Goal: Task Accomplishment & Management: Manage account settings

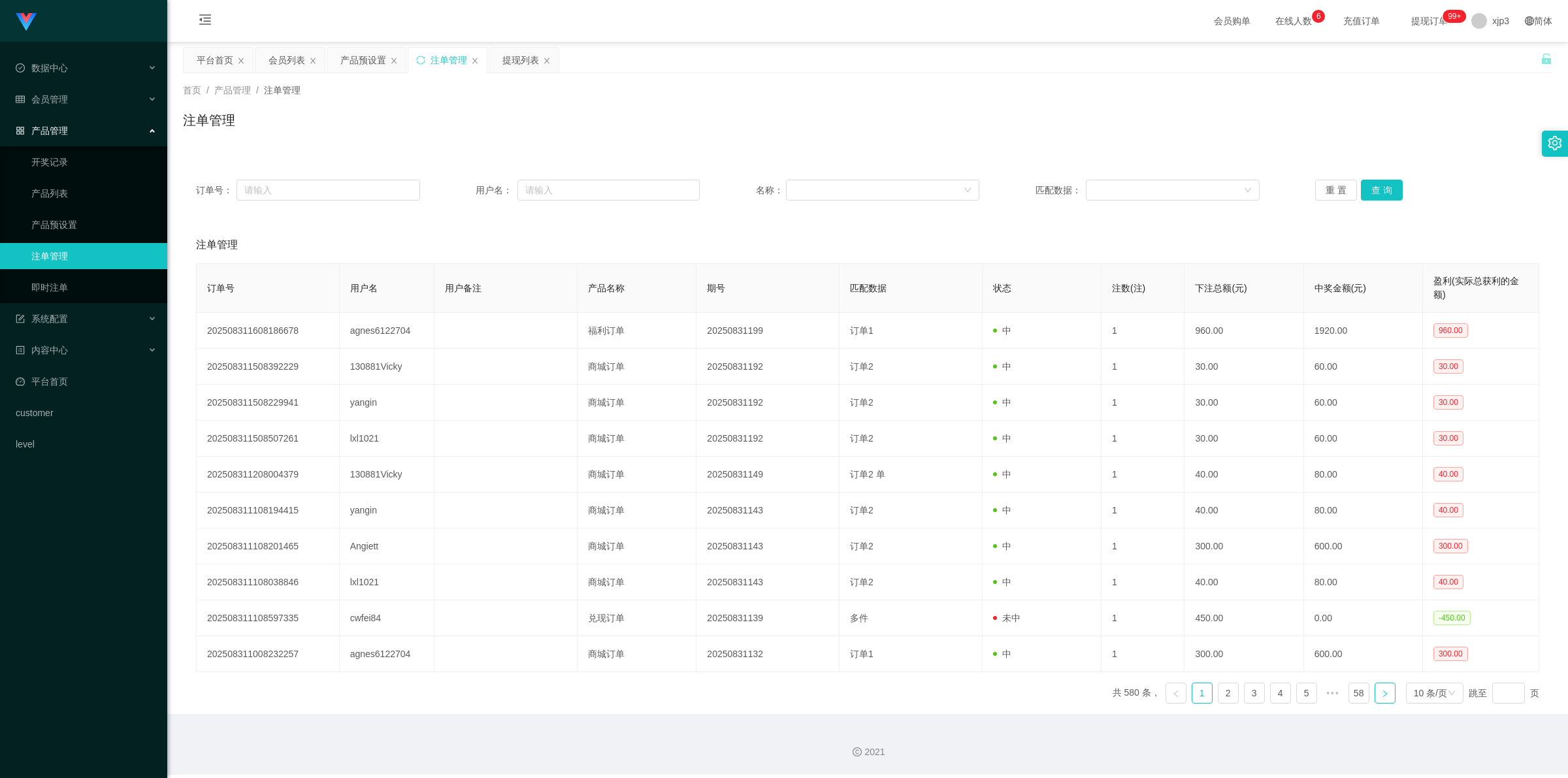
click at [1384, 698] on link at bounding box center [1385, 692] width 21 height 21
click at [1349, 698] on link "58" at bounding box center [1359, 693] width 20 height 20
click at [1375, 698] on link at bounding box center [1385, 692] width 21 height 21
click at [284, 63] on div "会员列表" at bounding box center [286, 60] width 37 height 25
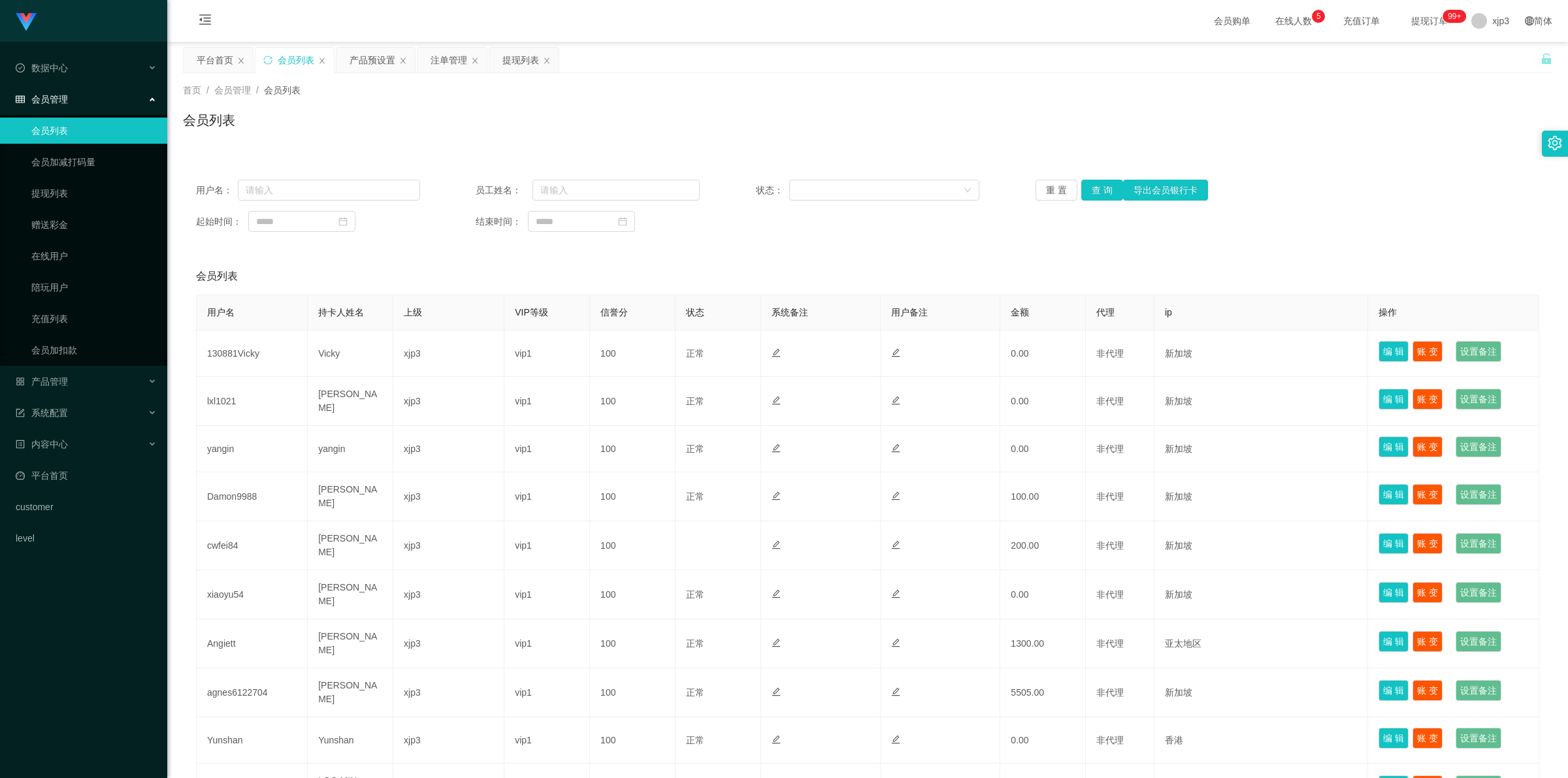
scroll to position [128, 0]
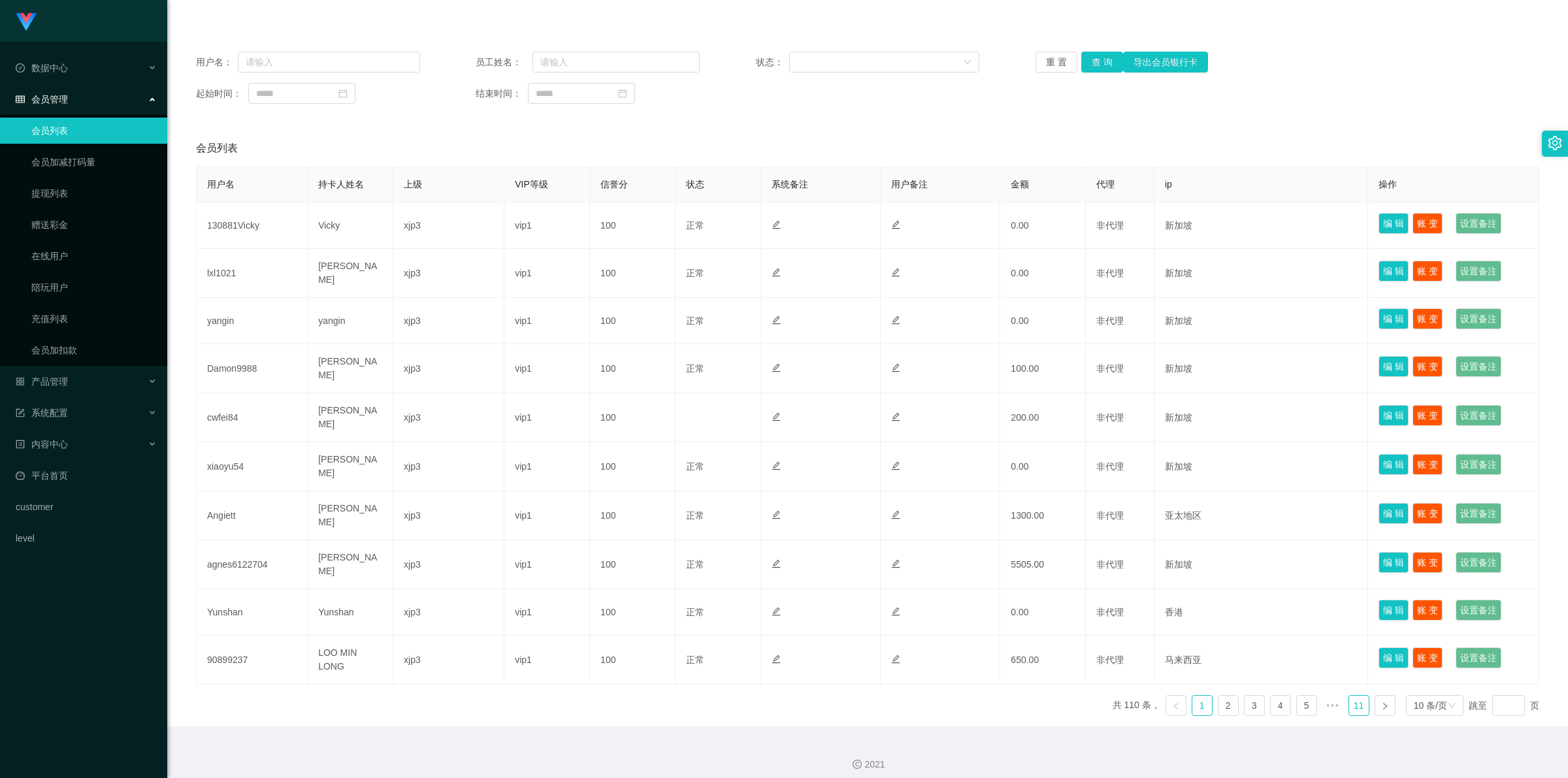
click at [1357, 699] on link "11" at bounding box center [1359, 706] width 20 height 20
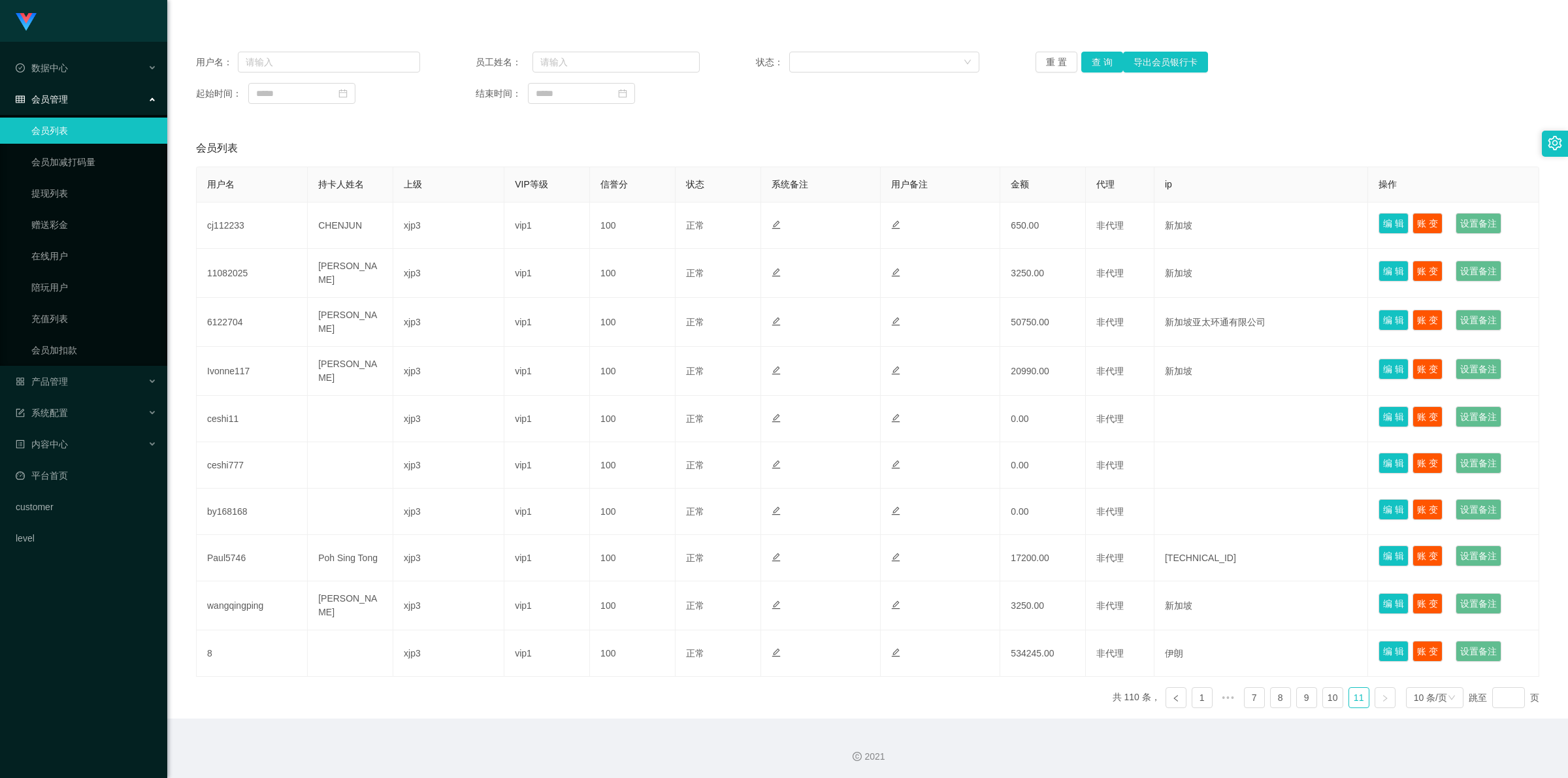
click at [1375, 700] on link at bounding box center [1385, 697] width 21 height 21
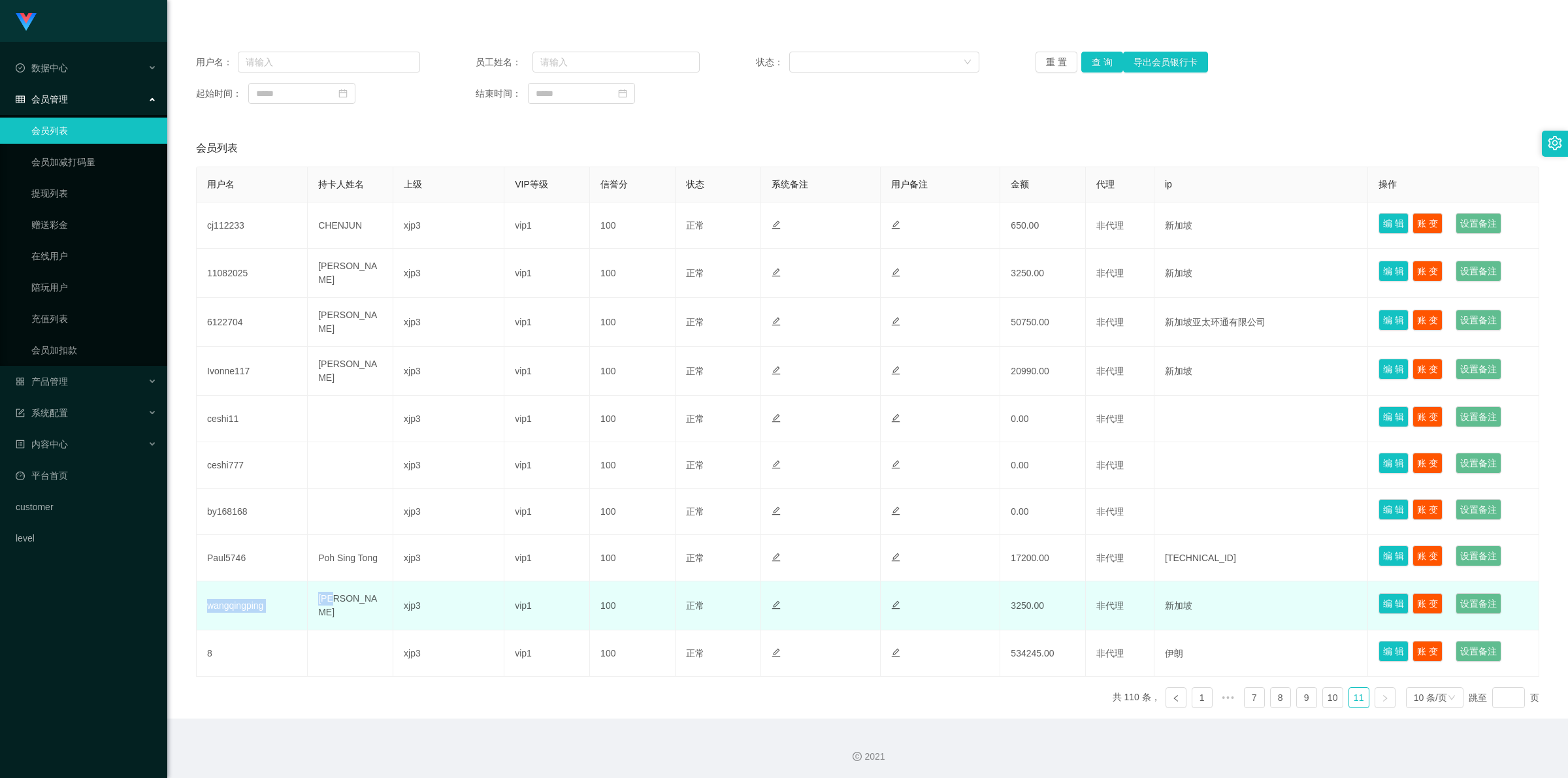
drag, startPoint x: 201, startPoint y: 607, endPoint x: 368, endPoint y: 611, distance: 167.0
click at [368, 611] on tr "wangqingping 王清平 xjp3 vip1 100 正常 禁止登录 禁止投注 3250.00 非代理 新加坡 编 辑 账 变 设置备注" at bounding box center [868, 606] width 1343 height 49
copy tr "wangqingping 王清平"
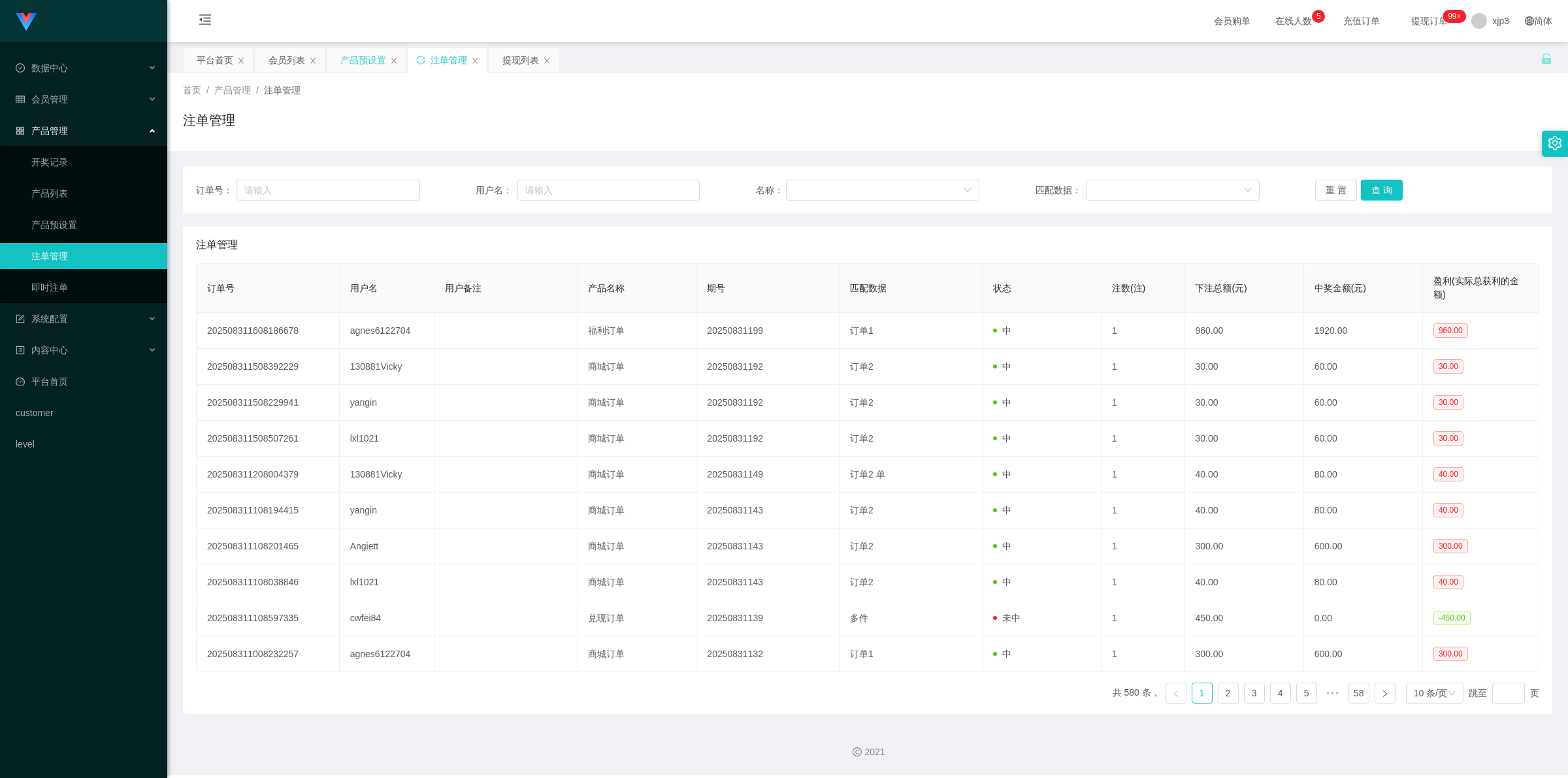
click at [381, 58] on div "产品预设置" at bounding box center [363, 60] width 46 height 25
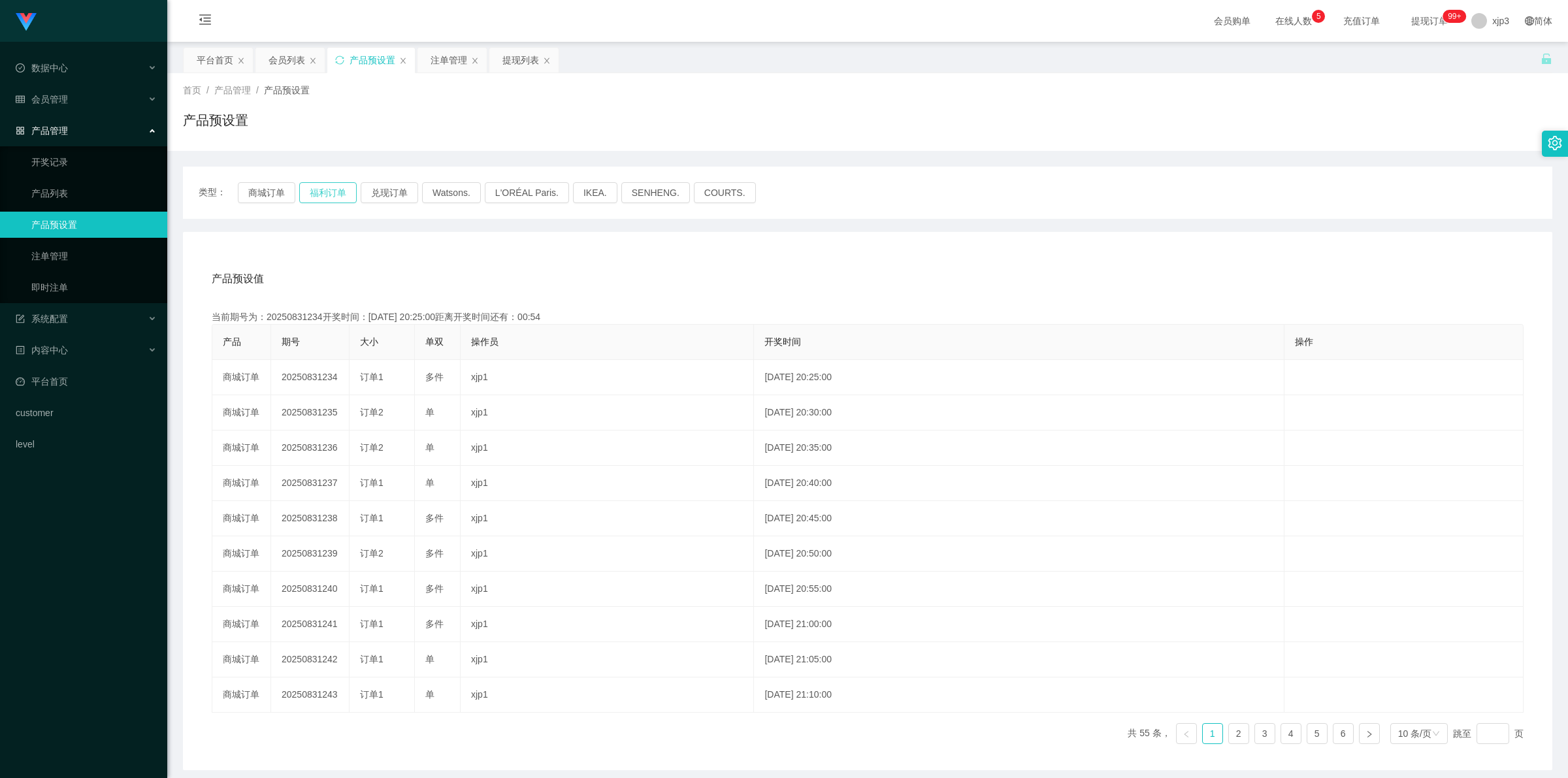
click at [324, 193] on button "福利订单" at bounding box center [328, 192] width 58 height 21
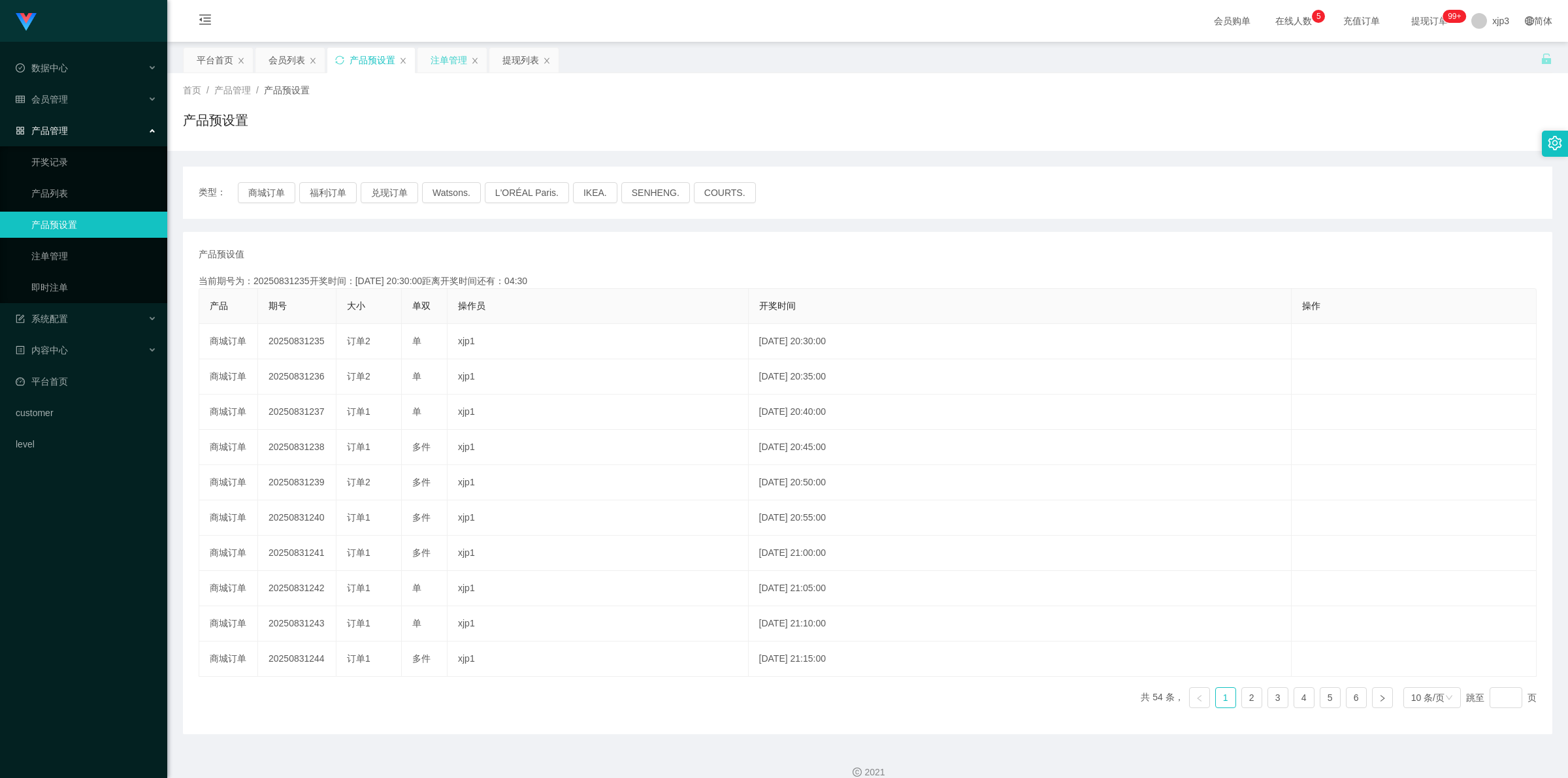
click at [453, 58] on div "注单管理" at bounding box center [448, 60] width 37 height 25
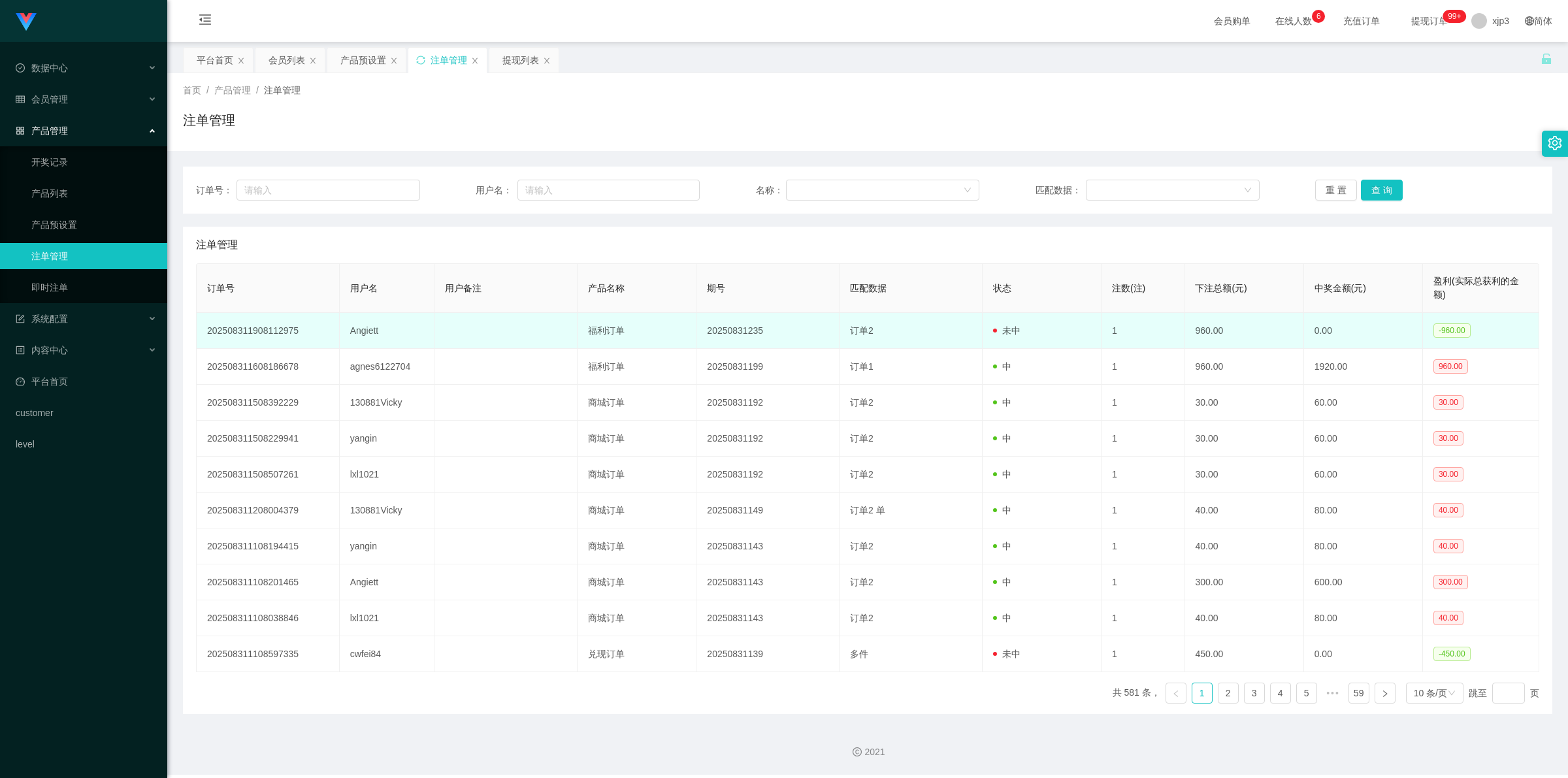
click at [363, 327] on td "Angiett" at bounding box center [388, 331] width 96 height 36
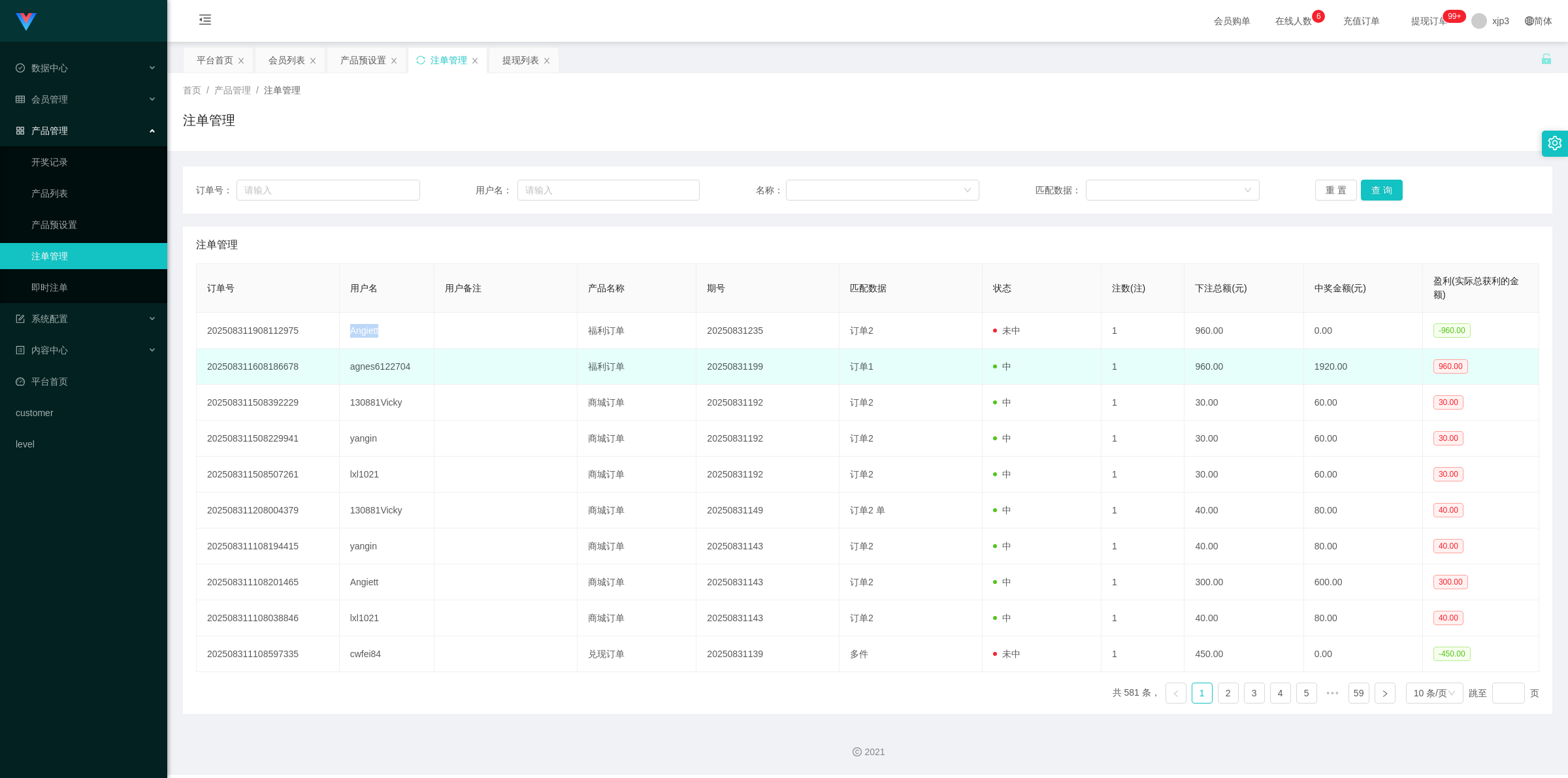
copy td "Angiett"
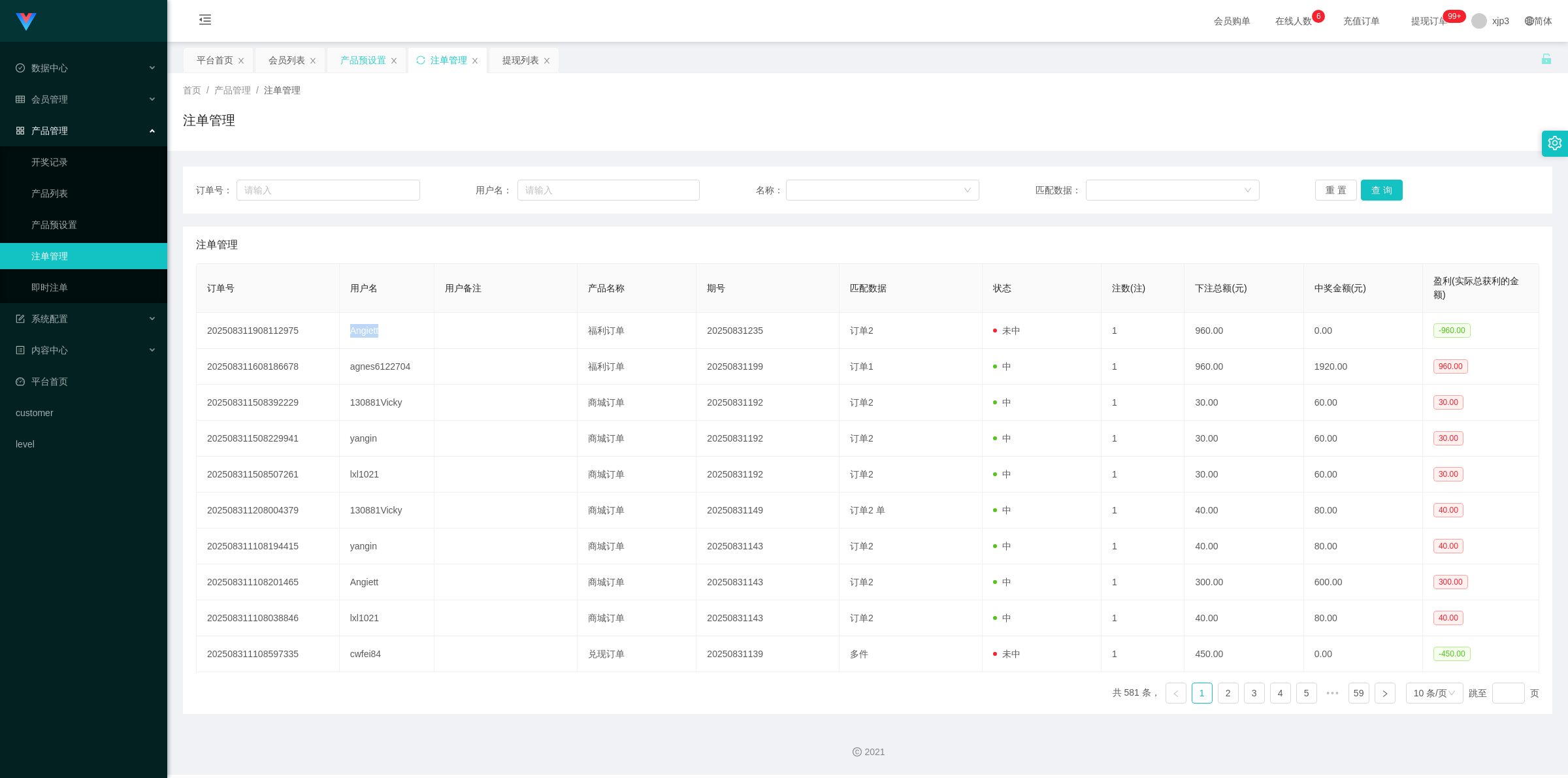
click at [358, 63] on div "产品预设置" at bounding box center [363, 60] width 46 height 25
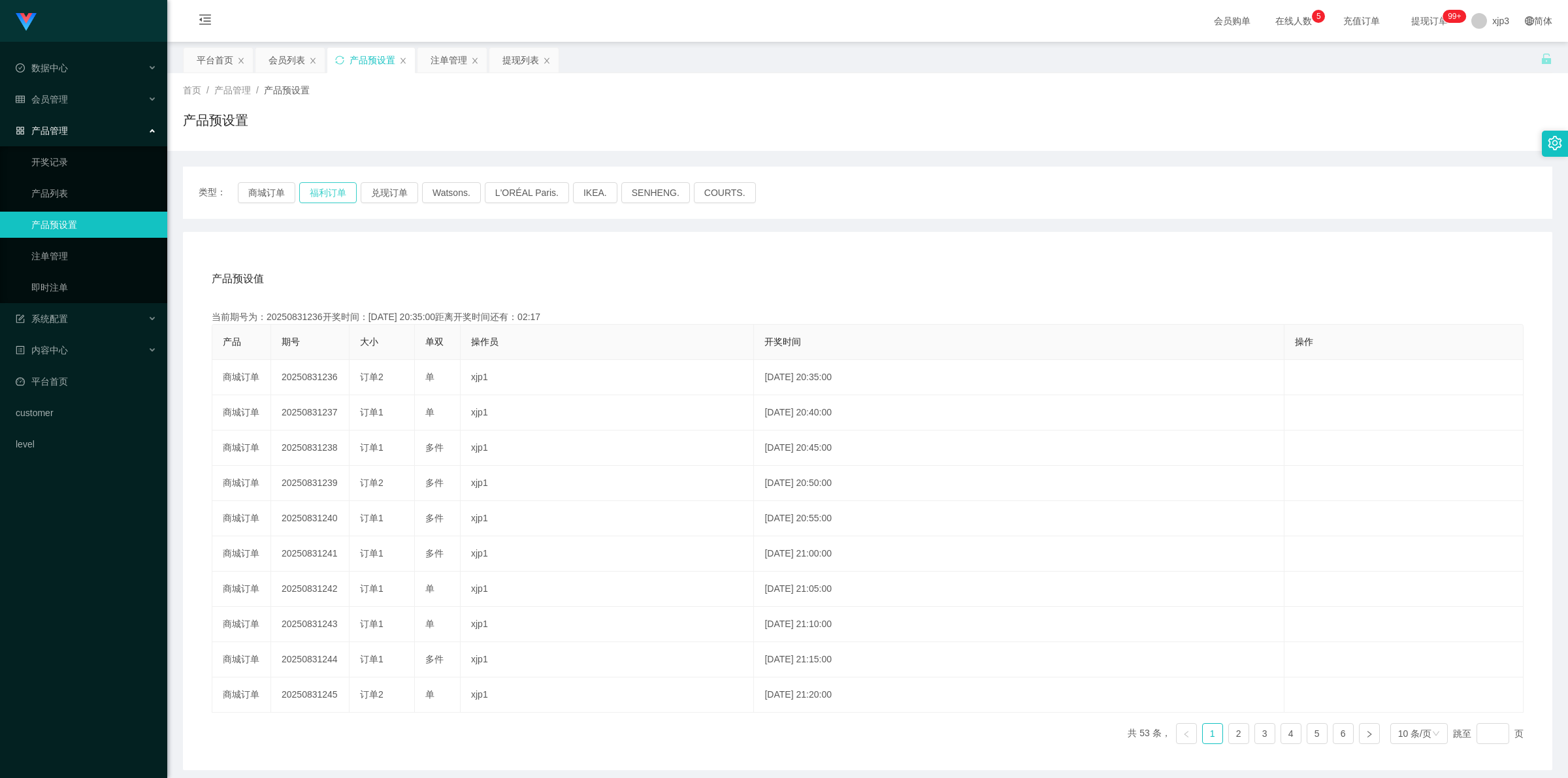
click at [327, 194] on button "福利订单" at bounding box center [328, 192] width 58 height 21
click at [290, 65] on div "会员列表" at bounding box center [286, 60] width 37 height 25
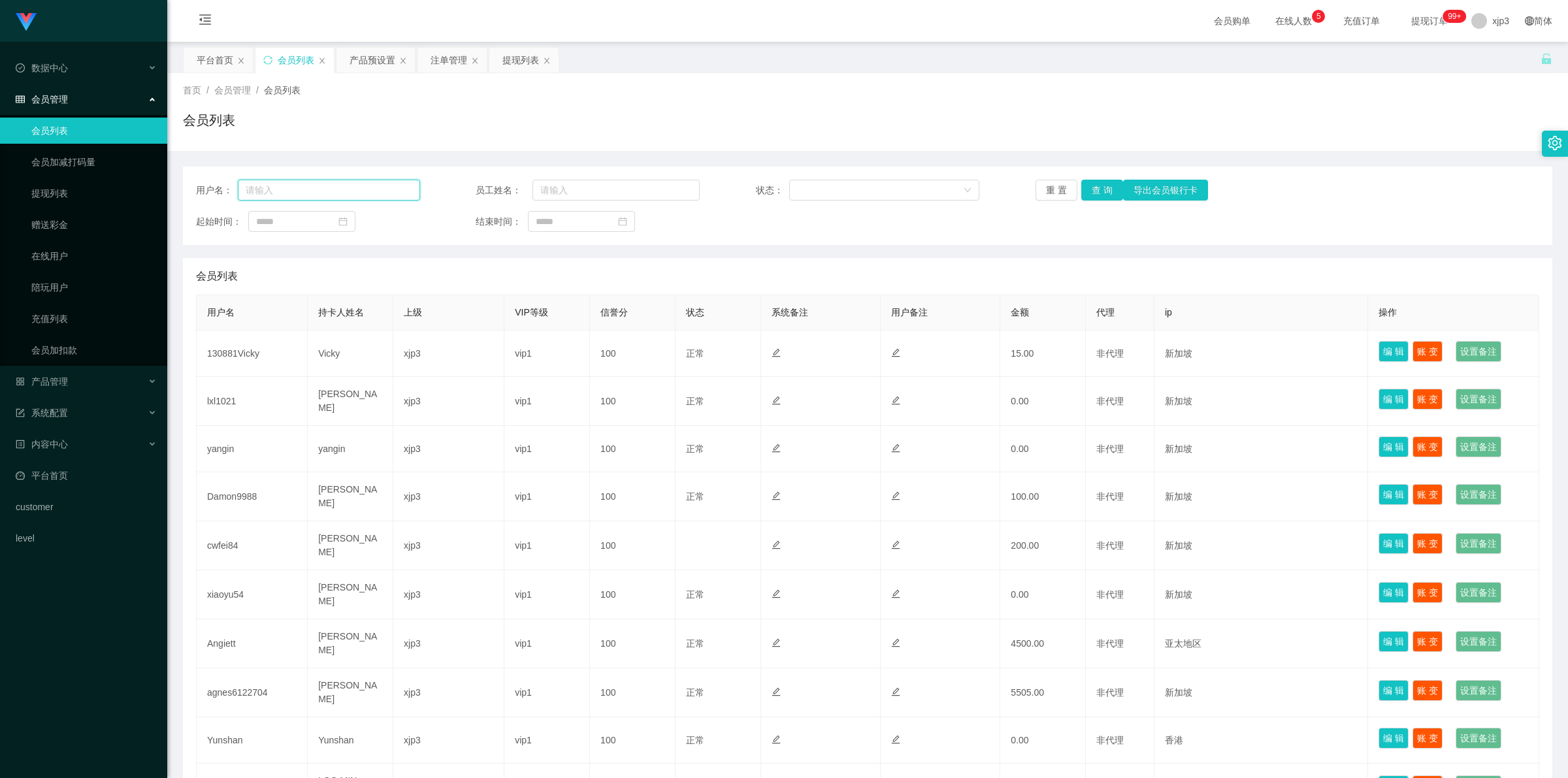
click at [319, 191] on input "text" at bounding box center [329, 190] width 182 height 21
paste input "Angiett"
type input "Angiett"
click at [1102, 189] on button "查 询" at bounding box center [1102, 190] width 42 height 21
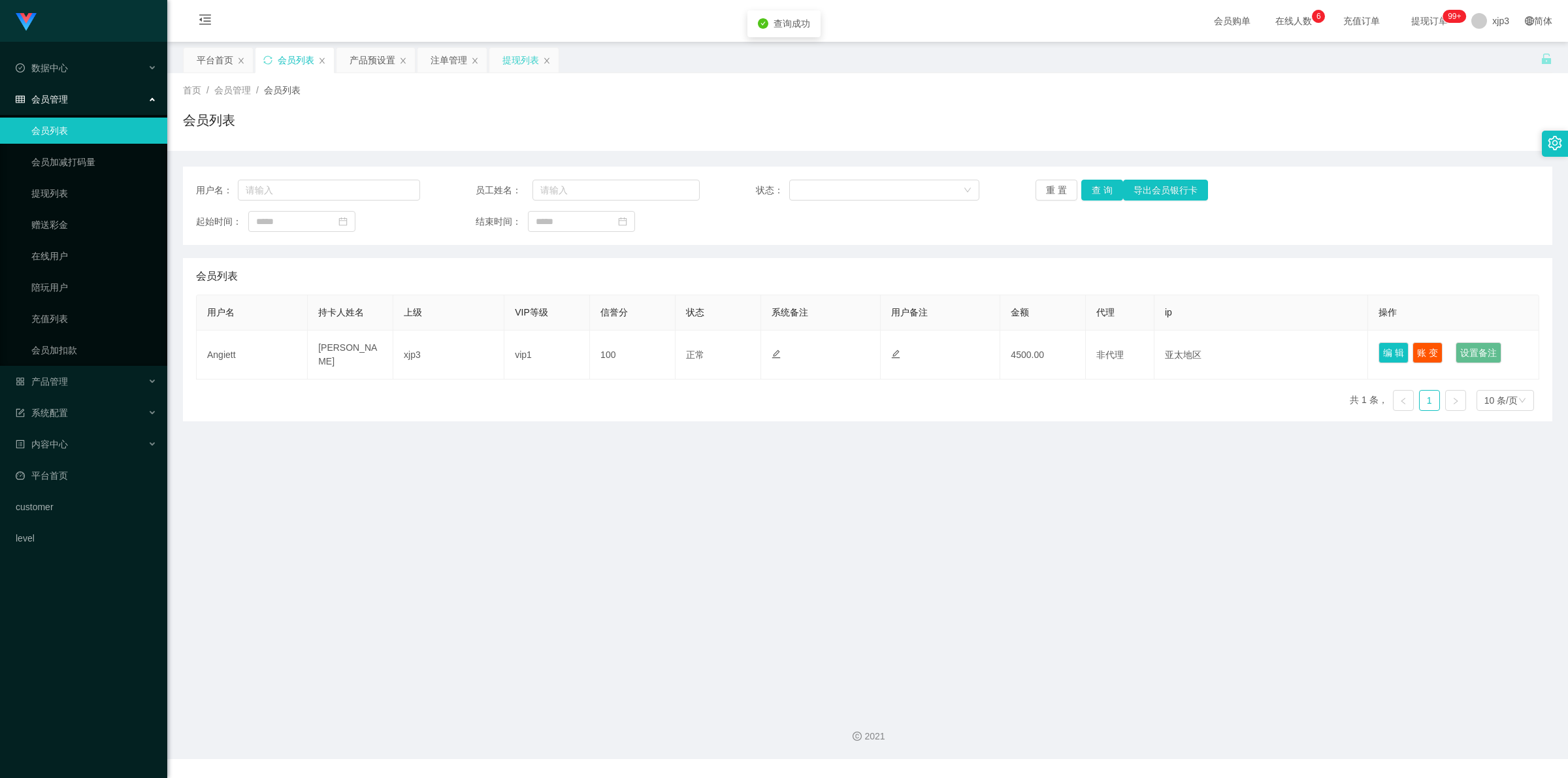
click at [513, 60] on div "提现列表" at bounding box center [520, 60] width 37 height 25
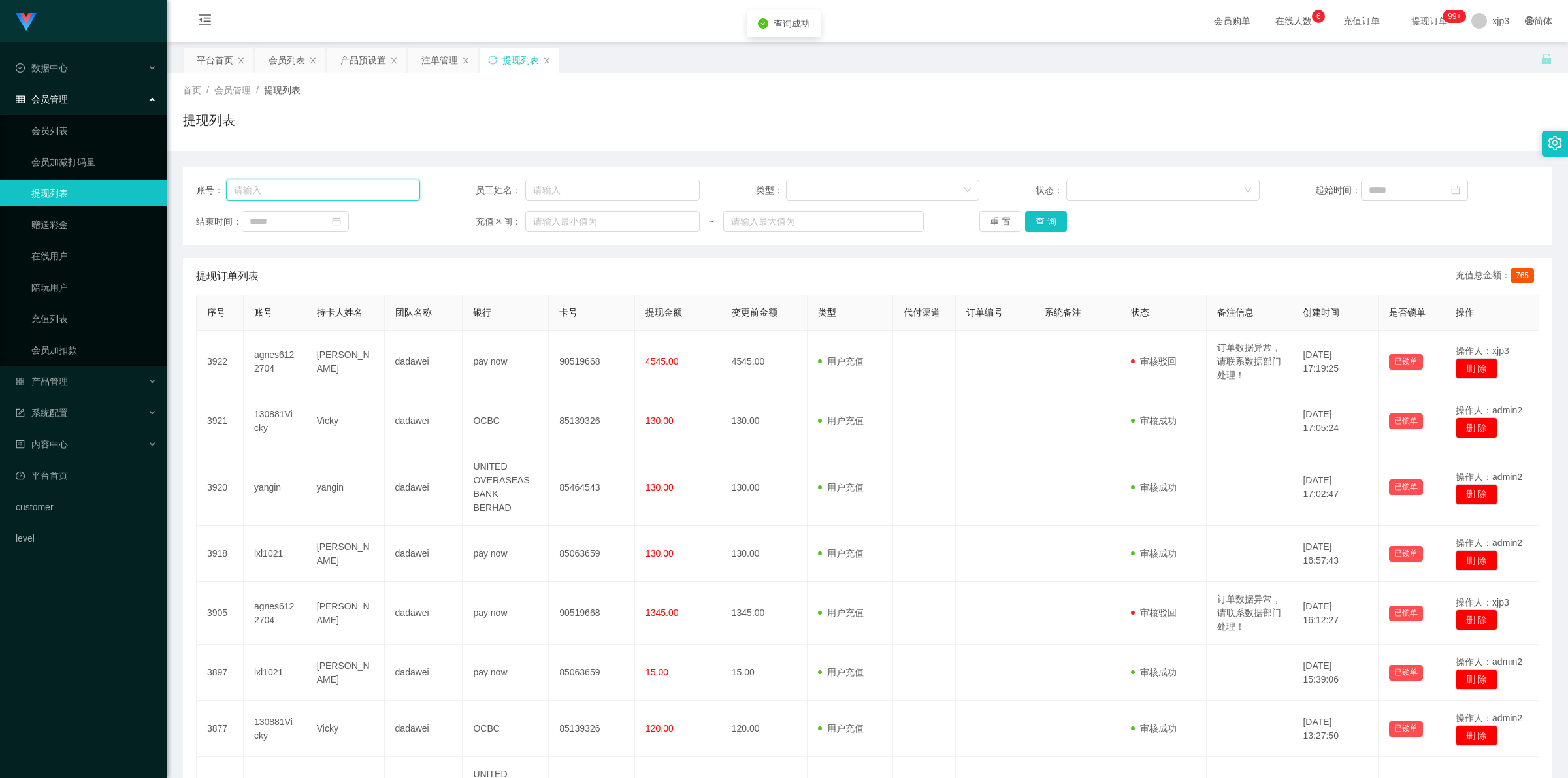
click at [346, 187] on input "text" at bounding box center [322, 190] width 193 height 21
click at [655, 183] on input "text" at bounding box center [612, 190] width 175 height 21
paste input "Angiett"
type input "Angiett"
click at [324, 194] on input "text" at bounding box center [322, 190] width 193 height 21
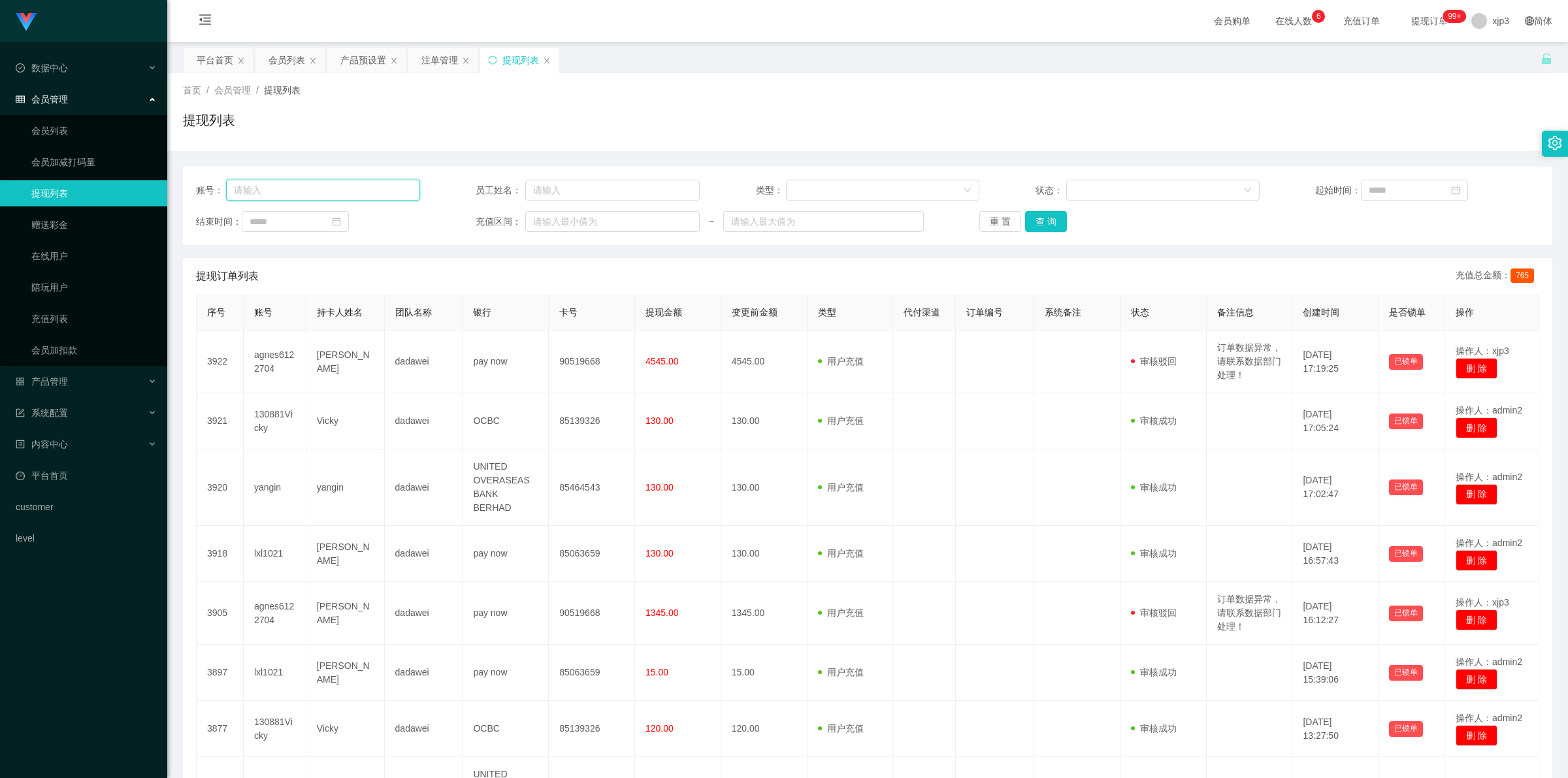
paste input "Angiett"
type input "Angiett"
click at [988, 222] on button "重 置" at bounding box center [1000, 221] width 42 height 21
click at [312, 194] on input "text" at bounding box center [322, 190] width 193 height 21
paste input "Angiett"
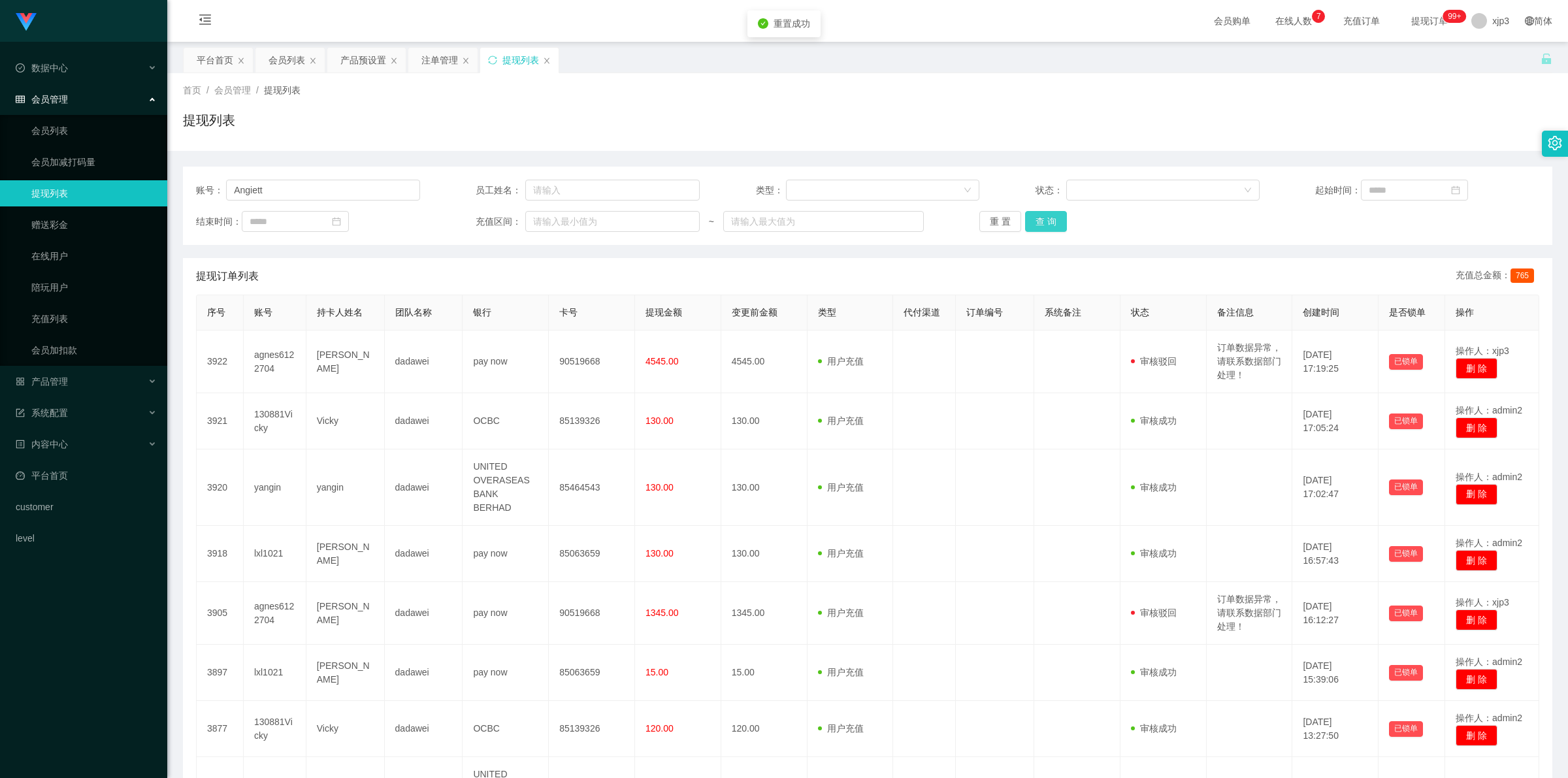
click at [1047, 221] on button "查 询" at bounding box center [1045, 221] width 42 height 21
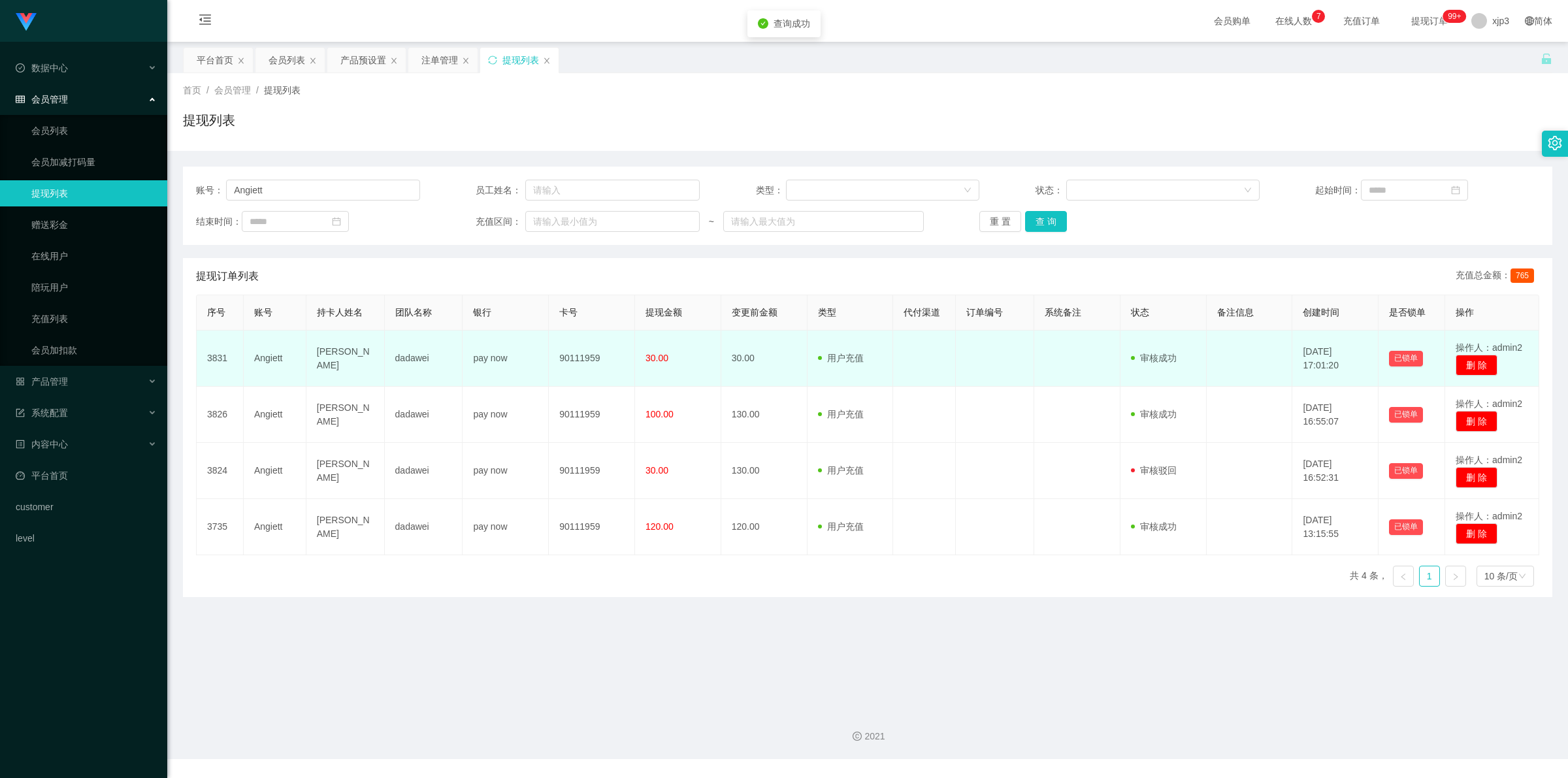
click at [273, 357] on td "Angiett" at bounding box center [275, 358] width 62 height 56
copy td "Angiett"
click at [570, 357] on td "90111959" at bounding box center [592, 358] width 86 height 56
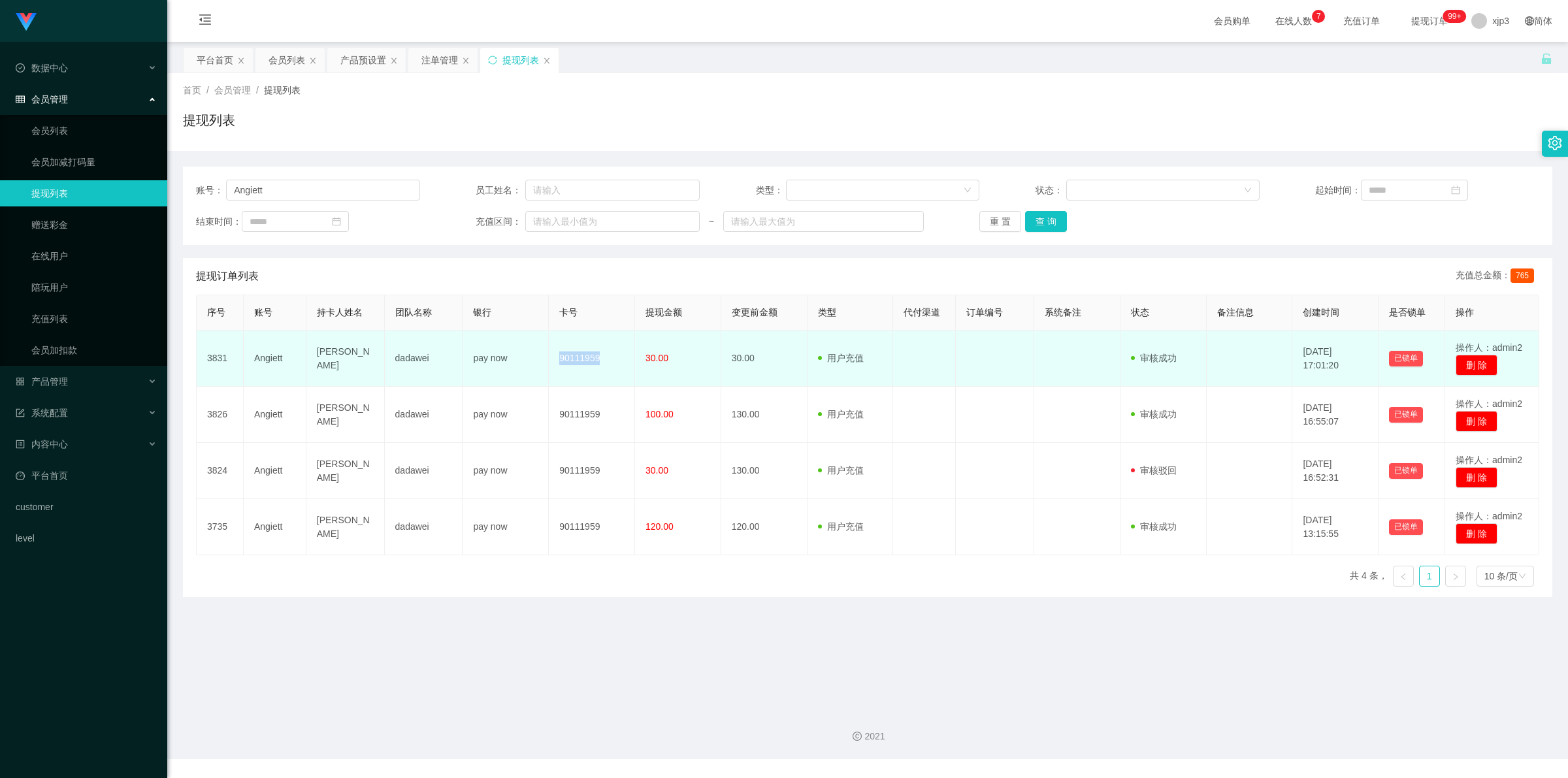
click at [570, 357] on td "90111959" at bounding box center [592, 358] width 86 height 56
copy td "90111959"
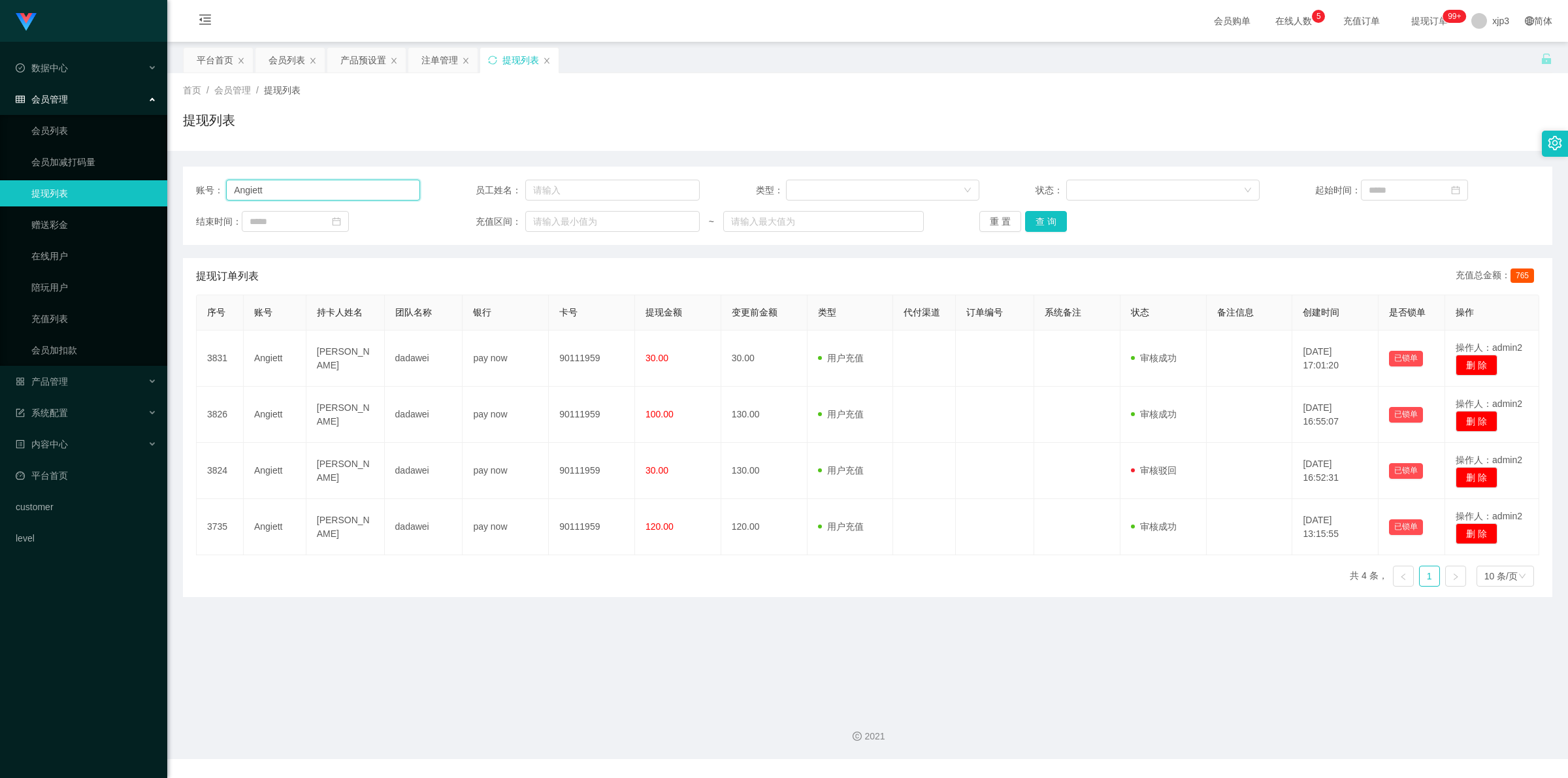
click at [353, 191] on input "Angiett" at bounding box center [322, 190] width 193 height 21
paste input "agnes6122704"
click at [1043, 219] on button "查 询" at bounding box center [1045, 221] width 42 height 21
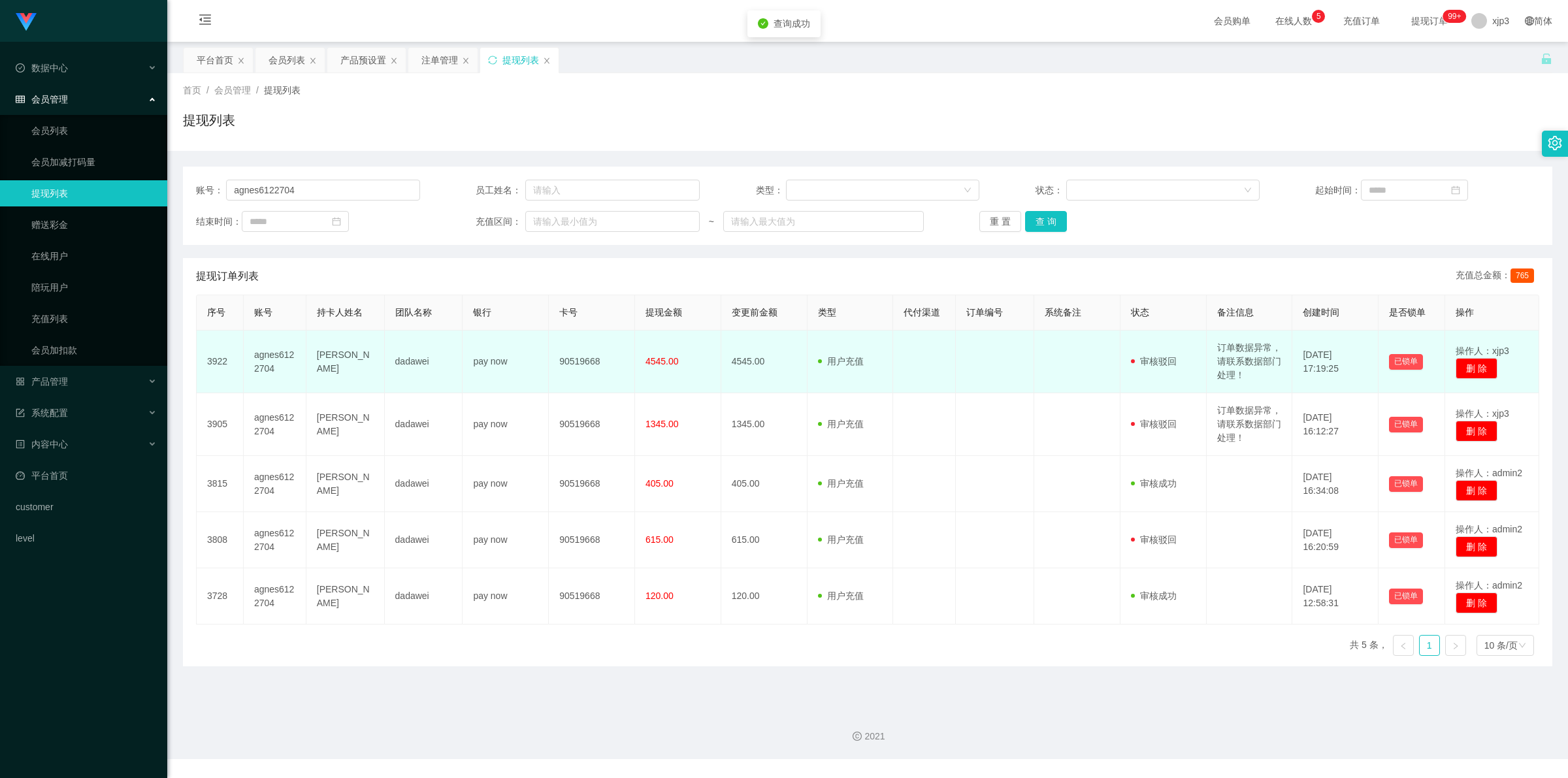
click at [582, 363] on td "90519668" at bounding box center [592, 362] width 86 height 62
copy td "90519668"
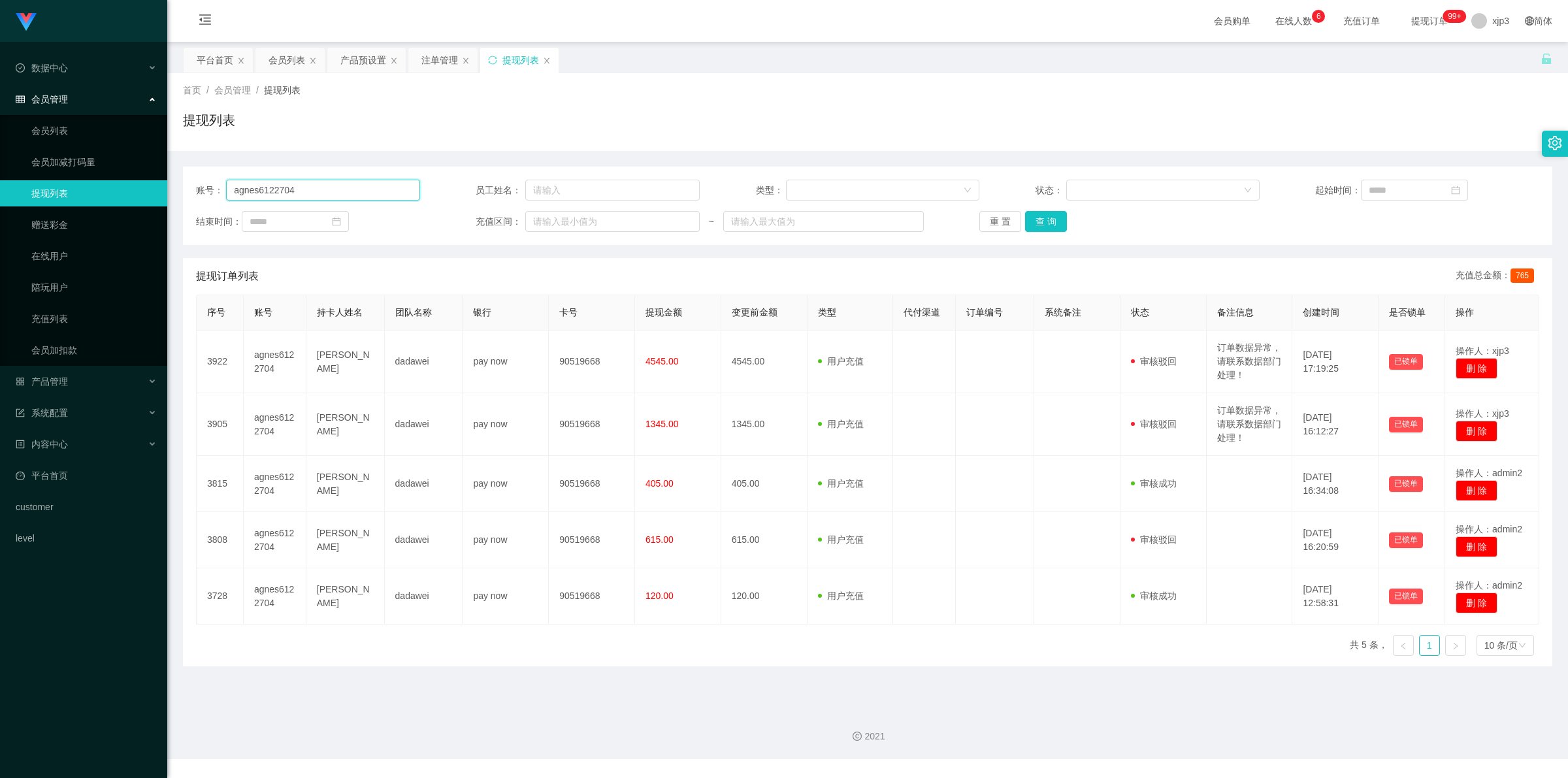
click at [337, 189] on input "agnes6122704" at bounding box center [322, 190] width 193 height 21
paste input "cwfei8"
click at [1049, 221] on button "查 询" at bounding box center [1045, 221] width 42 height 21
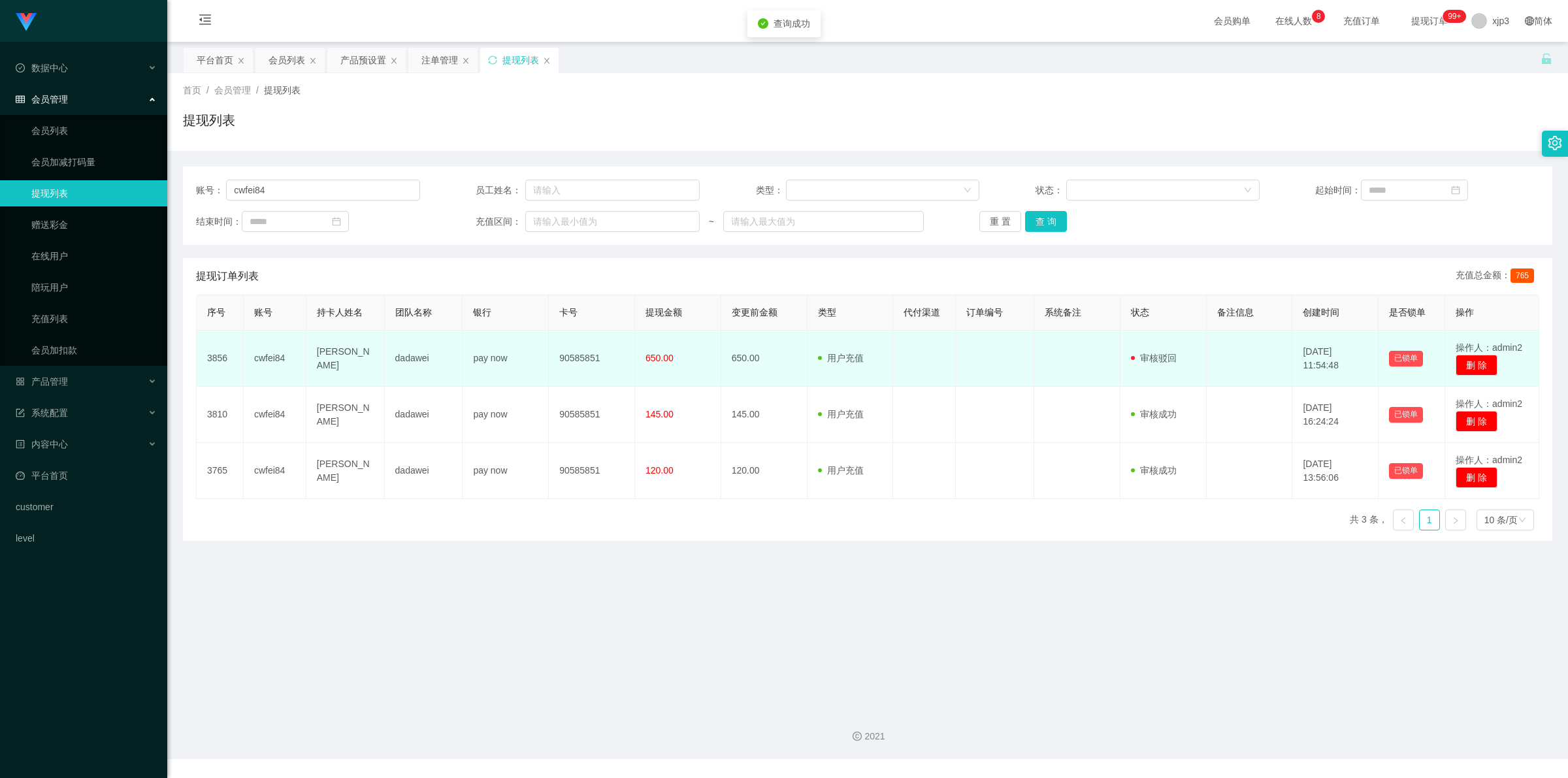
click at [570, 352] on td "90585851" at bounding box center [592, 358] width 86 height 56
copy td "90585851"
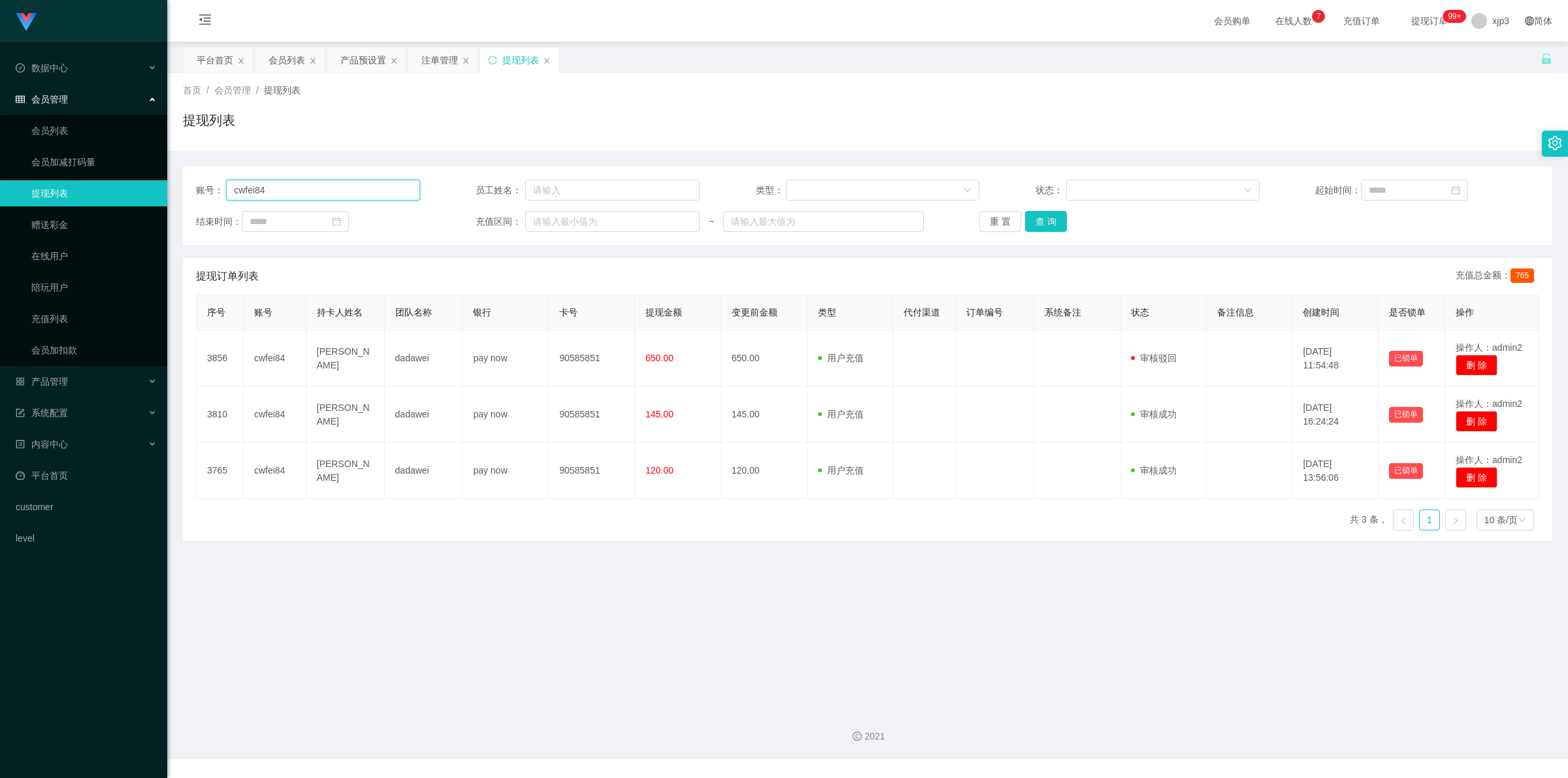
click at [366, 181] on input "cwfei84" at bounding box center [322, 190] width 193 height 21
paste input "90899237"
click at [1044, 222] on button "查 询" at bounding box center [1045, 221] width 42 height 21
click at [338, 188] on input "90899237" at bounding box center [322, 190] width 193 height 21
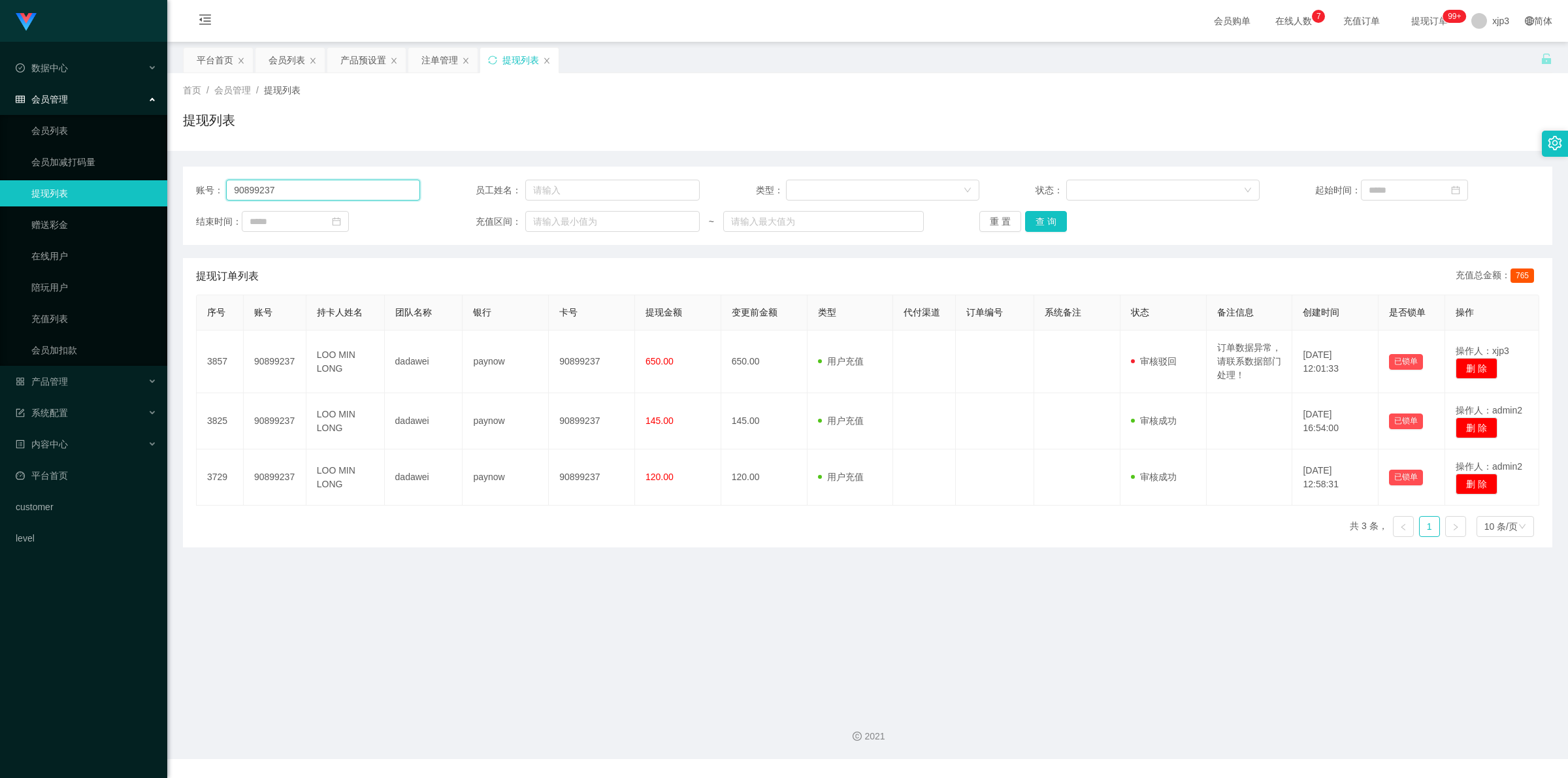
click at [338, 188] on input "90899237" at bounding box center [322, 190] width 193 height 21
paste input "agnes6122704"
type input "agnes6122704"
click at [1041, 214] on button "查 询" at bounding box center [1045, 221] width 42 height 21
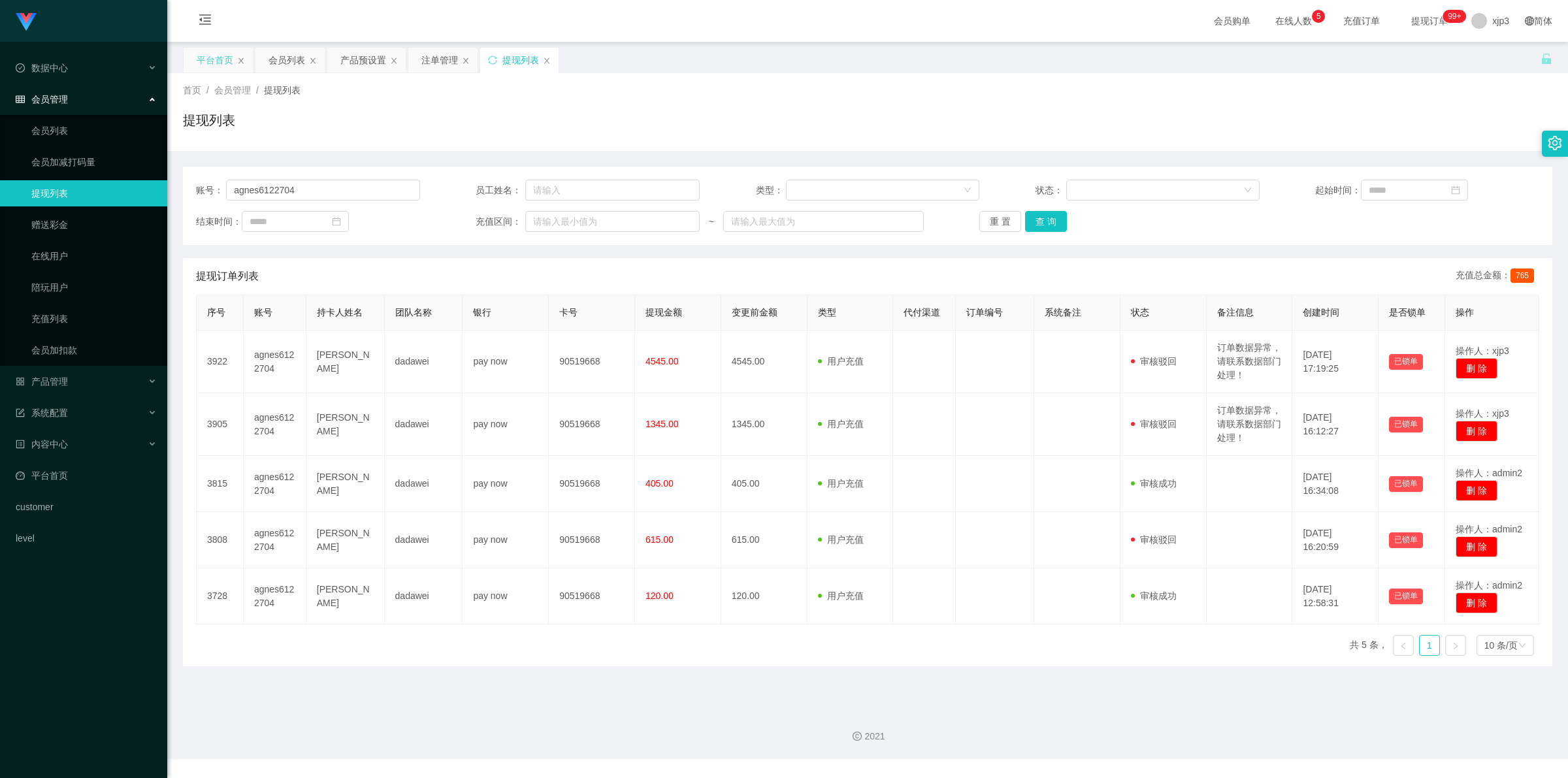
click at [226, 64] on div "平台首页" at bounding box center [215, 60] width 37 height 25
